Goal: Information Seeking & Learning: Find specific fact

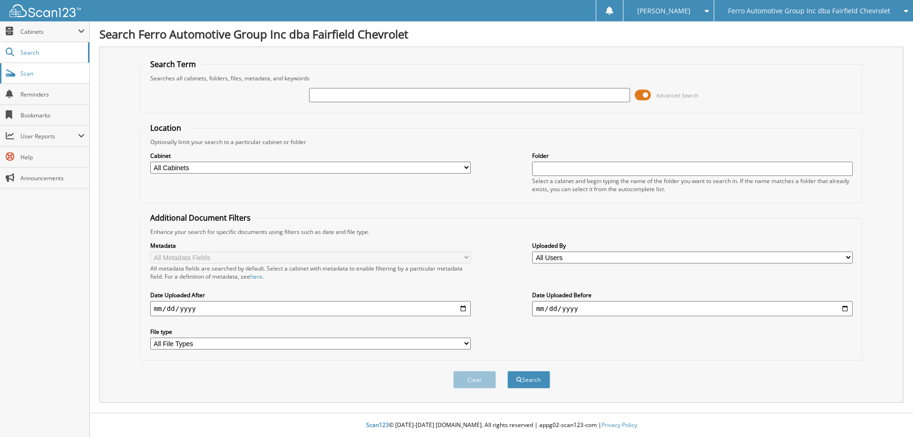
click at [35, 76] on span "Scan" at bounding box center [52, 73] width 64 height 8
click at [328, 93] on input "text" at bounding box center [469, 95] width 320 height 14
type input "rental"
click at [507, 371] on button "Search" at bounding box center [528, 380] width 43 height 18
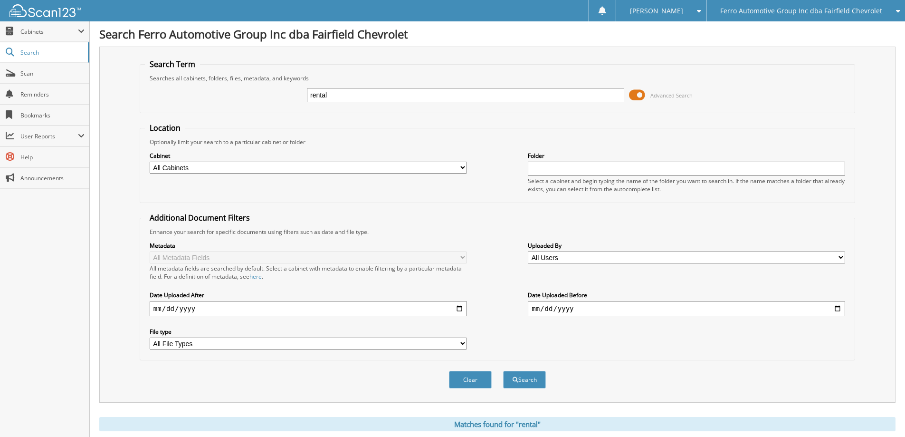
click at [466, 169] on select "All Cabinets CASH SALES FASTRAK PARTS ACCOUNTING SERVICE RO ACCOUNTING SERVICE …" at bounding box center [308, 168] width 317 height 12
select select "18922"
click at [150, 162] on select "All Cabinets CASH SALES FASTRAK PARTS ACCOUNTING SERVICE RO ACCOUNTING SERVICE …" at bounding box center [308, 168] width 317 height 12
drag, startPoint x: 367, startPoint y: 90, endPoint x: 200, endPoint y: 83, distance: 167.9
click at [197, 86] on div "rental Advanced Search" at bounding box center [497, 95] width 705 height 26
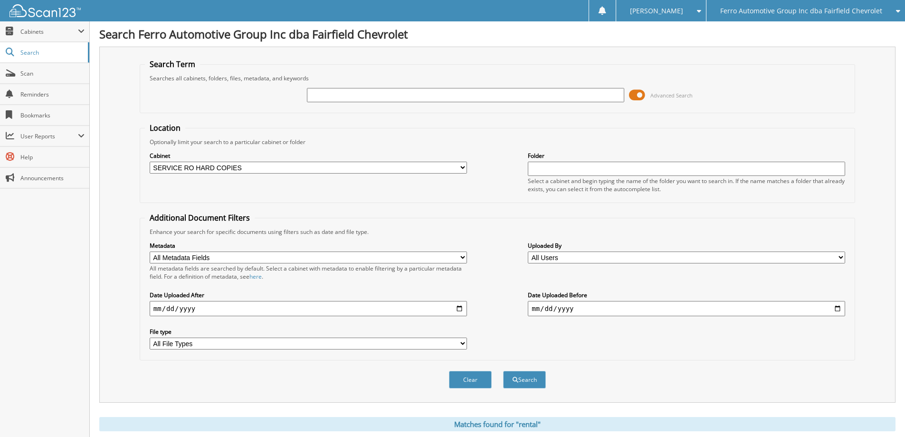
click at [503, 371] on button "Search" at bounding box center [524, 380] width 43 height 18
click at [890, 12] on div "Ferro Automotive Group Inc dba Fairfield Chevrolet" at bounding box center [805, 10] width 189 height 21
click at [851, 27] on link "Genoa Automotive Inc dba Fairfield Subaru" at bounding box center [806, 29] width 199 height 17
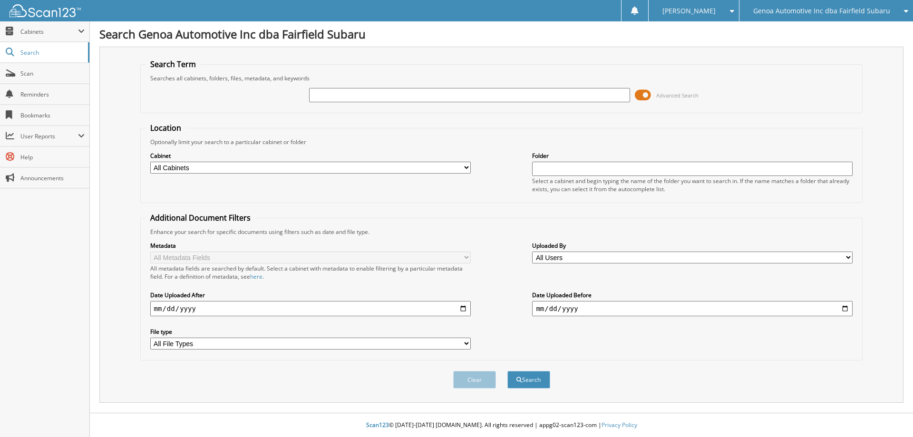
click at [404, 89] on input "text" at bounding box center [469, 95] width 320 height 14
click at [466, 169] on select "All Cabinets CASH SALES FASTRAK PARTS ACCOUNTING SERVICE RO ACCOUNTING SERVICE …" at bounding box center [310, 168] width 320 height 12
select select "18928"
click at [150, 162] on select "All Cabinets CASH SALES FASTRAK PARTS ACCOUNTING SERVICE RO ACCOUNTING SERVICE …" at bounding box center [310, 168] width 320 height 12
click at [462, 312] on input "date" at bounding box center [310, 308] width 320 height 15
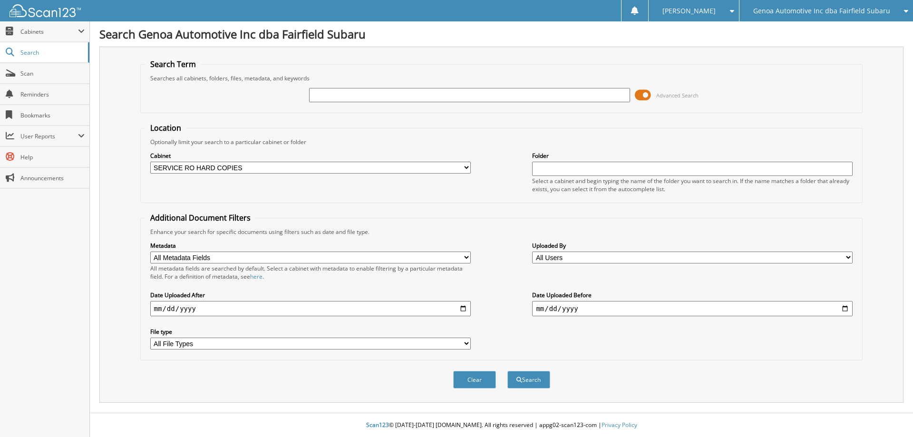
type input "2020-06-19"
click at [203, 311] on input "2020-06-19" at bounding box center [310, 308] width 320 height 15
click at [576, 313] on input "date" at bounding box center [692, 308] width 320 height 15
click at [576, 314] on input "date" at bounding box center [692, 308] width 320 height 15
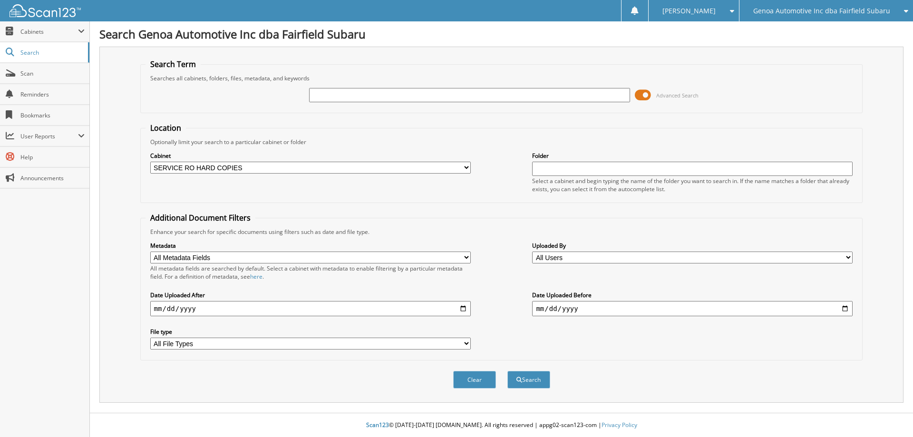
click at [566, 306] on input "date" at bounding box center [692, 308] width 320 height 15
click at [841, 309] on input "date" at bounding box center [692, 308] width 320 height 15
click at [843, 310] on input "date" at bounding box center [692, 308] width 320 height 15
click at [595, 316] on input "2020-06-19" at bounding box center [692, 308] width 320 height 15
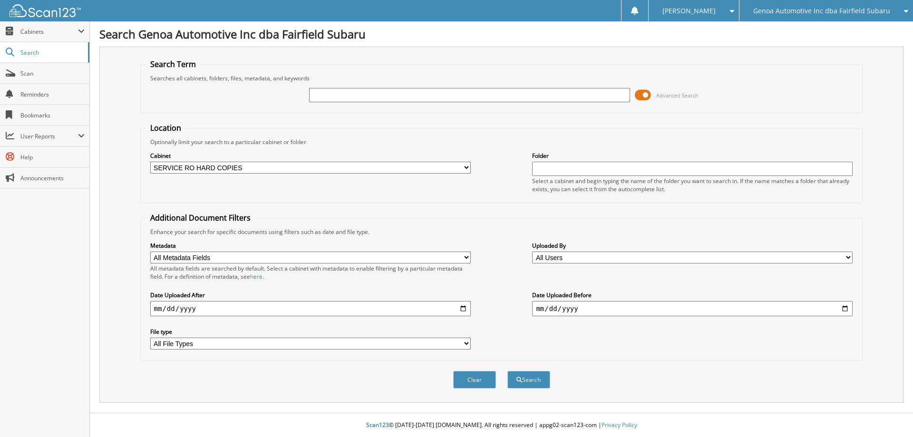
click at [553, 307] on input "2020-06-19" at bounding box center [692, 308] width 320 height 15
type input "2020-06-30"
drag, startPoint x: 529, startPoint y: 379, endPoint x: 530, endPoint y: 33, distance: 346.0
click at [530, 380] on button "Search" at bounding box center [528, 380] width 43 height 18
click at [542, 380] on div "Clear Search" at bounding box center [501, 379] width 722 height 38
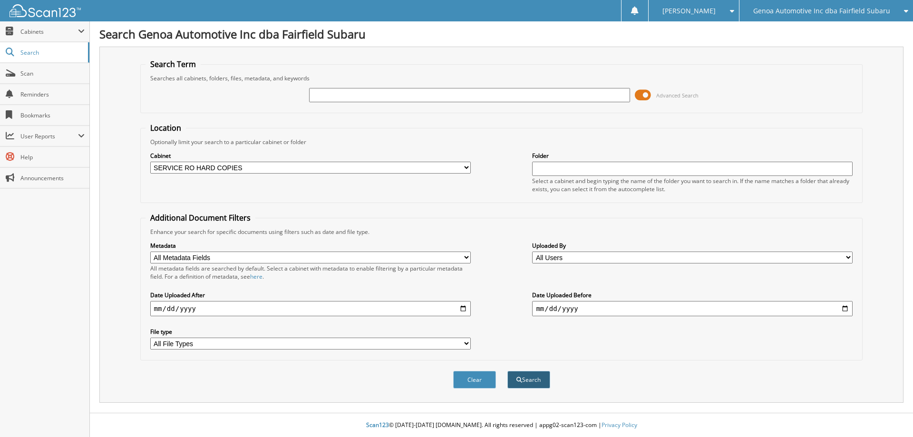
click at [542, 381] on button "Search" at bounding box center [528, 380] width 43 height 18
click at [238, 312] on input "2020-06-19" at bounding box center [310, 308] width 320 height 15
click at [199, 311] on input "2020-06-19" at bounding box center [310, 308] width 320 height 15
click at [188, 307] on input "2020-06-19" at bounding box center [310, 308] width 320 height 15
type input "2021-06-19"
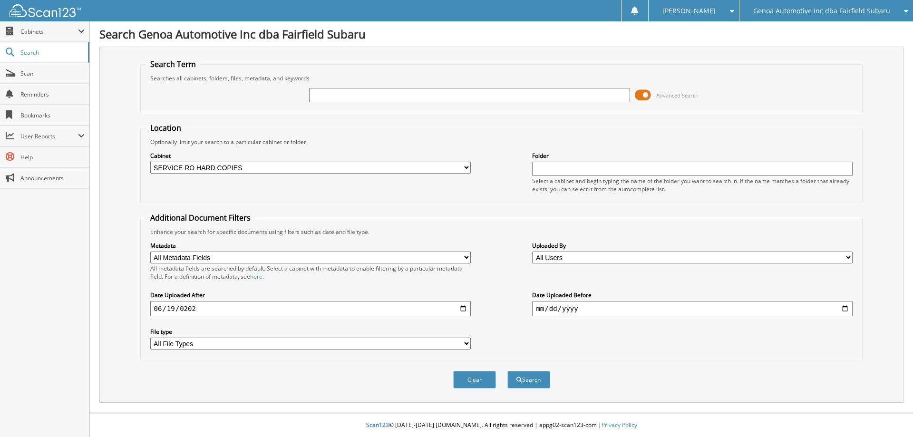
click at [584, 313] on input "2020-06-30" at bounding box center [692, 308] width 320 height 15
click at [576, 312] on input "2020-06-30" at bounding box center [692, 308] width 320 height 15
click at [161, 309] on input "2021-06-19" at bounding box center [310, 308] width 320 height 15
type input "[DATE]"
click at [541, 311] on input "2020-06-30" at bounding box center [692, 308] width 320 height 15
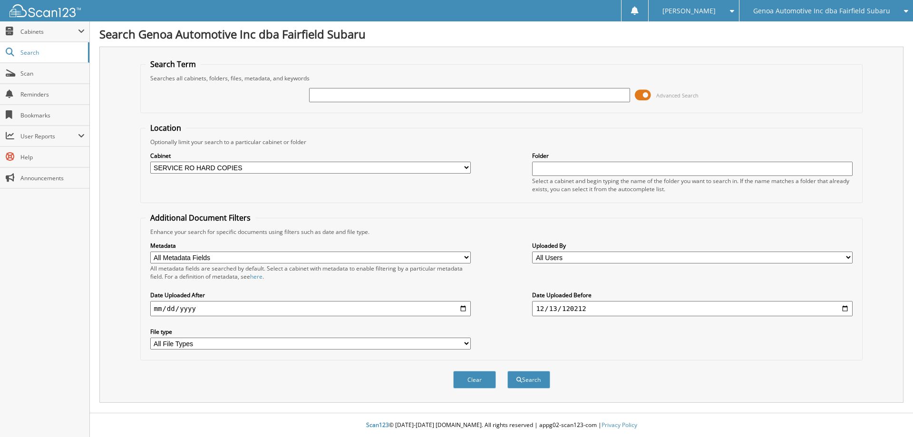
type input "202120-12-13"
type input "[DATE]"
click at [540, 383] on button "Search" at bounding box center [528, 380] width 43 height 18
click at [331, 95] on input "text" at bounding box center [469, 95] width 320 height 14
type input "ro"
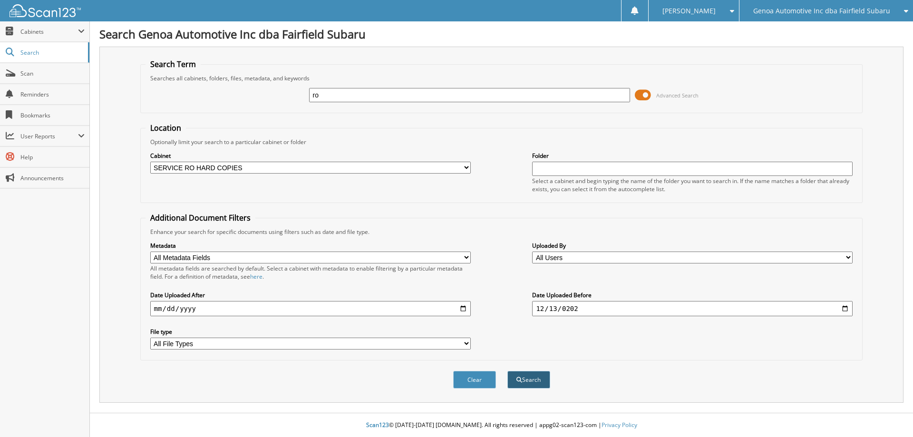
click at [531, 375] on button "Search" at bounding box center [528, 380] width 43 height 18
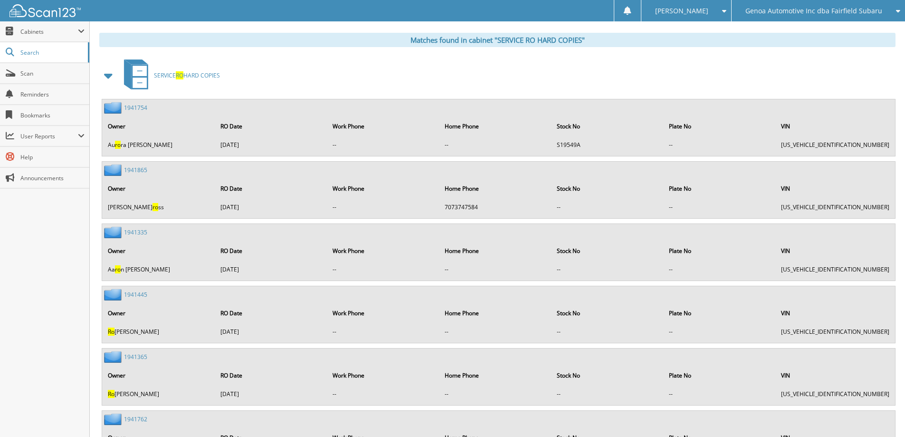
scroll to position [417, 0]
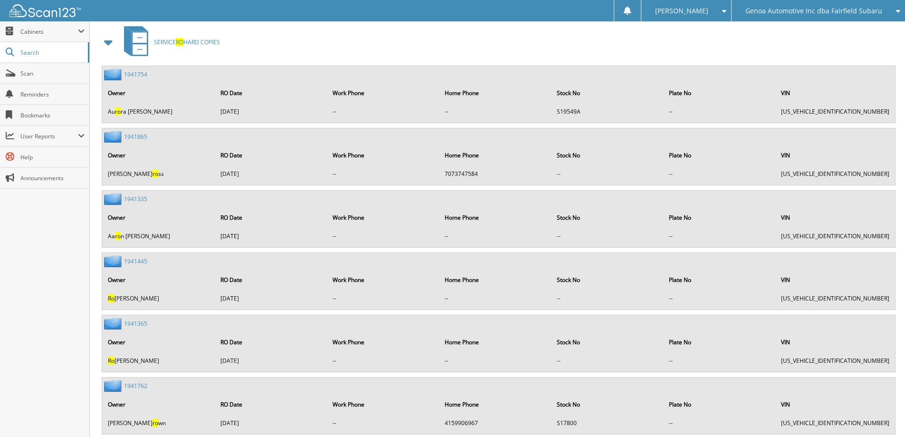
click at [114, 70] on img at bounding box center [114, 74] width 20 height 12
click at [138, 77] on link "1941754" at bounding box center [135, 74] width 23 height 8
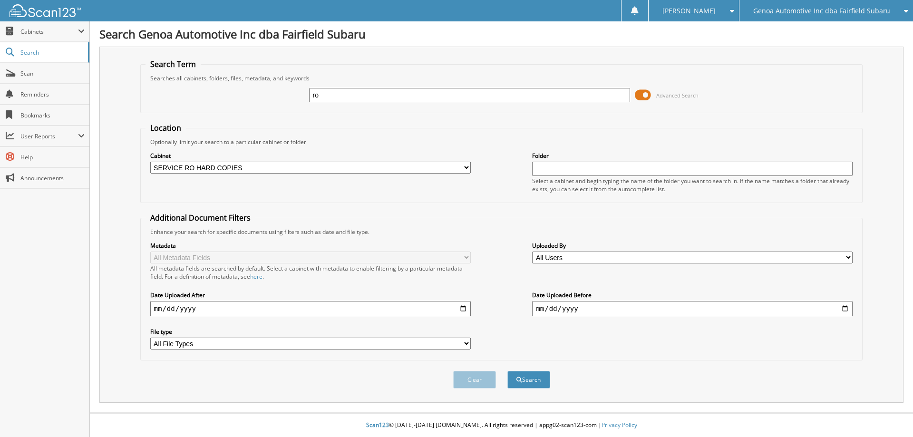
select select "18928"
drag, startPoint x: 901, startPoint y: 74, endPoint x: 901, endPoint y: 97, distance: 23.3
click at [901, 97] on div "Search Term Searches all cabinets, folders, files, metadata, and keywords ro Ad…" at bounding box center [501, 225] width 804 height 356
click at [894, 305] on div "Search Term Searches all cabinets, folders, files, metadata, and keywords ro Ad…" at bounding box center [501, 225] width 804 height 356
click at [531, 384] on button "Search" at bounding box center [528, 380] width 43 height 18
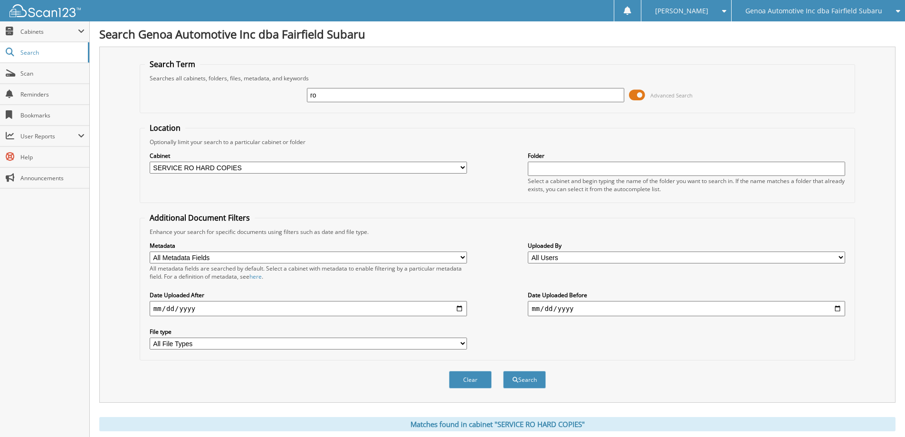
click at [199, 307] on input "[DATE]" at bounding box center [308, 308] width 317 height 15
click at [195, 313] on input "[DATE]" at bounding box center [308, 308] width 317 height 15
click at [194, 312] on input "[DATE]" at bounding box center [308, 308] width 317 height 15
click at [191, 310] on input "2021-01-19" at bounding box center [308, 308] width 317 height 15
type input "[DATE]"
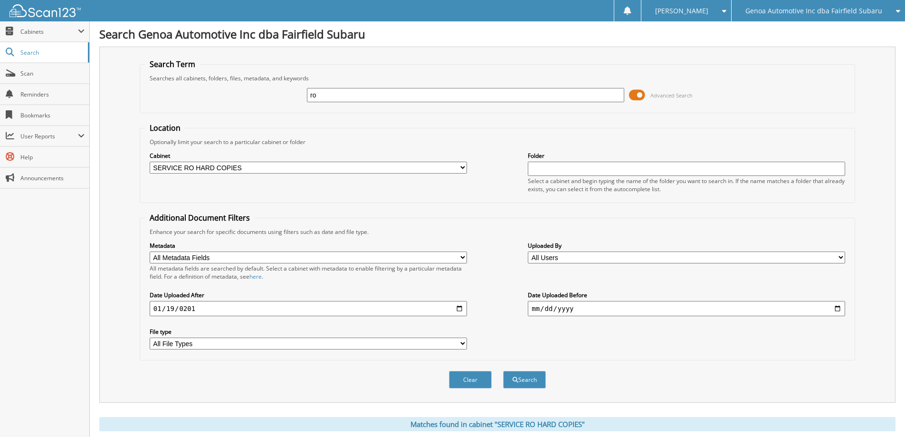
click at [557, 309] on input "2021-12-13" at bounding box center [686, 308] width 317 height 15
type input "[DATE]"
click at [531, 379] on button "Search" at bounding box center [524, 380] width 43 height 18
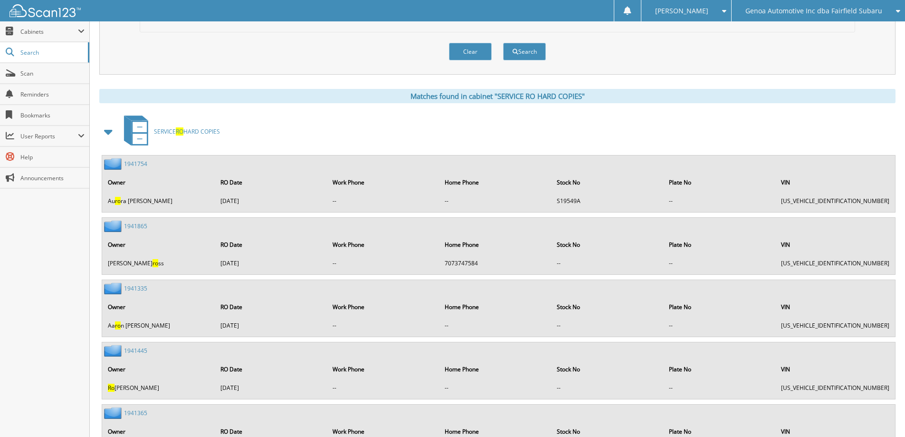
scroll to position [353, 0]
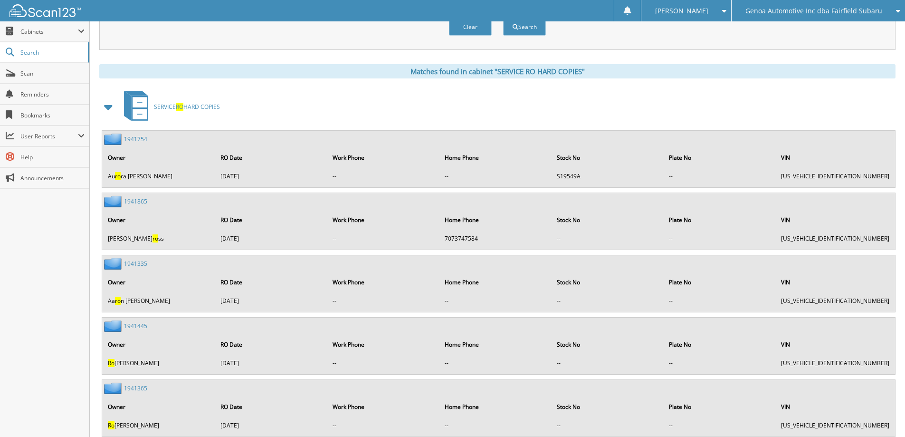
click at [137, 142] on link "1941754" at bounding box center [135, 139] width 23 height 8
